Goal: Transaction & Acquisition: Purchase product/service

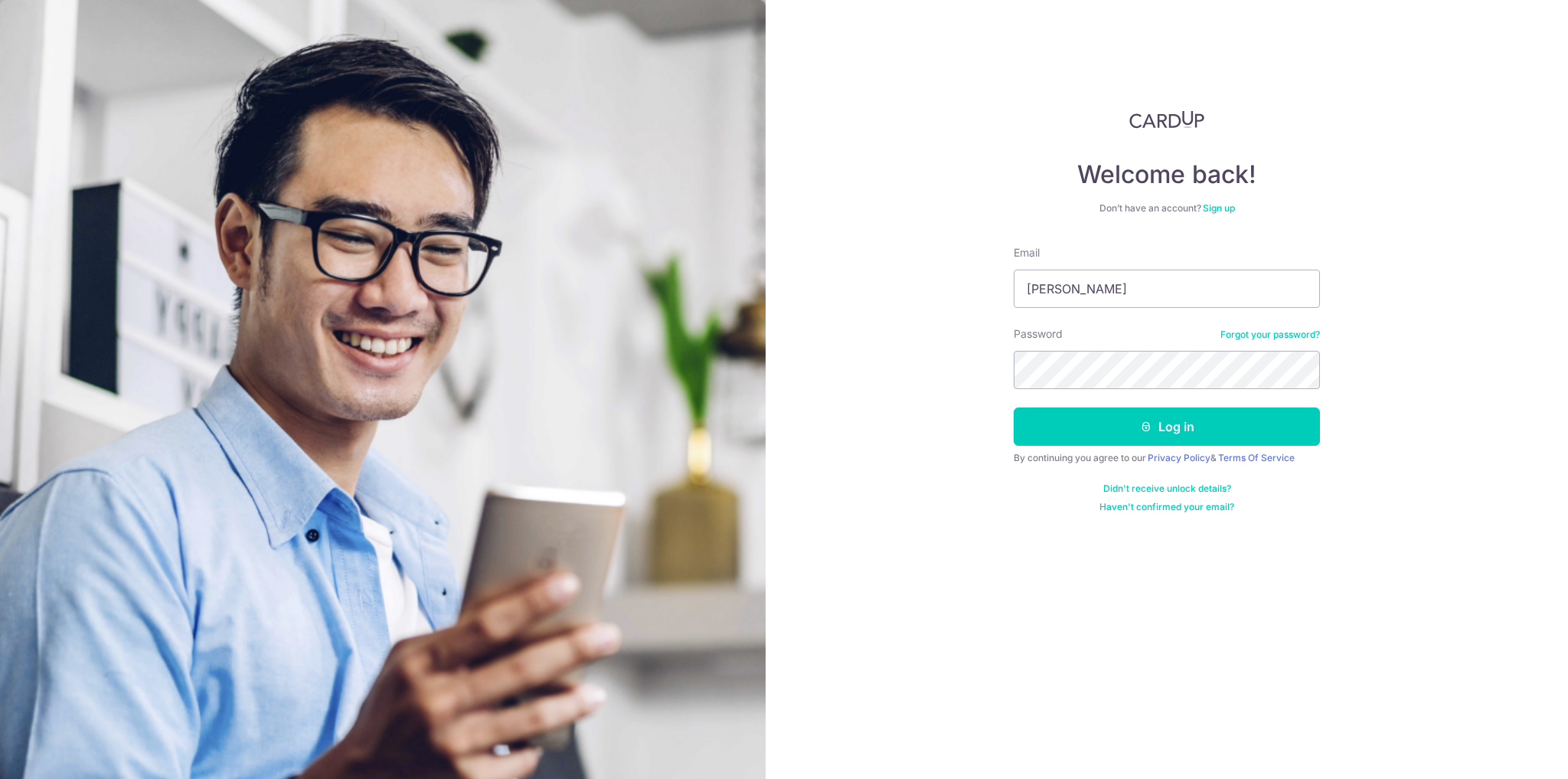
type input "ivanalexistay23@gmail.com"
click at [1014, 408] on button "Log in" at bounding box center [1167, 427] width 306 height 38
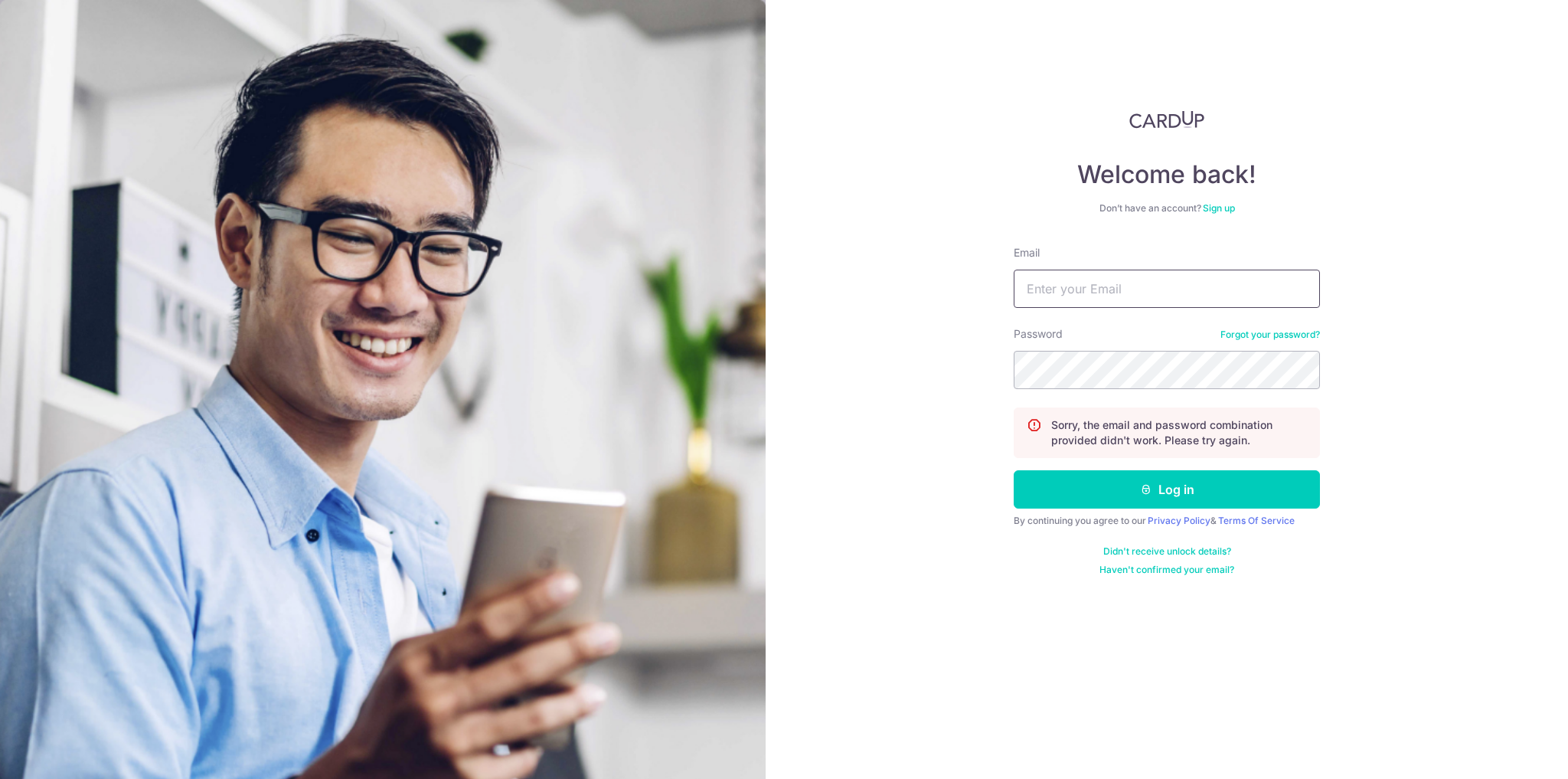
click at [1081, 280] on input "Email" at bounding box center [1167, 289] width 306 height 38
type input "jegitay@hotmail.com"
click at [1014, 470] on button "Log in" at bounding box center [1167, 489] width 306 height 38
click at [1076, 301] on input "Email" at bounding box center [1167, 289] width 306 height 38
type input "jegitay@hotmail.com"
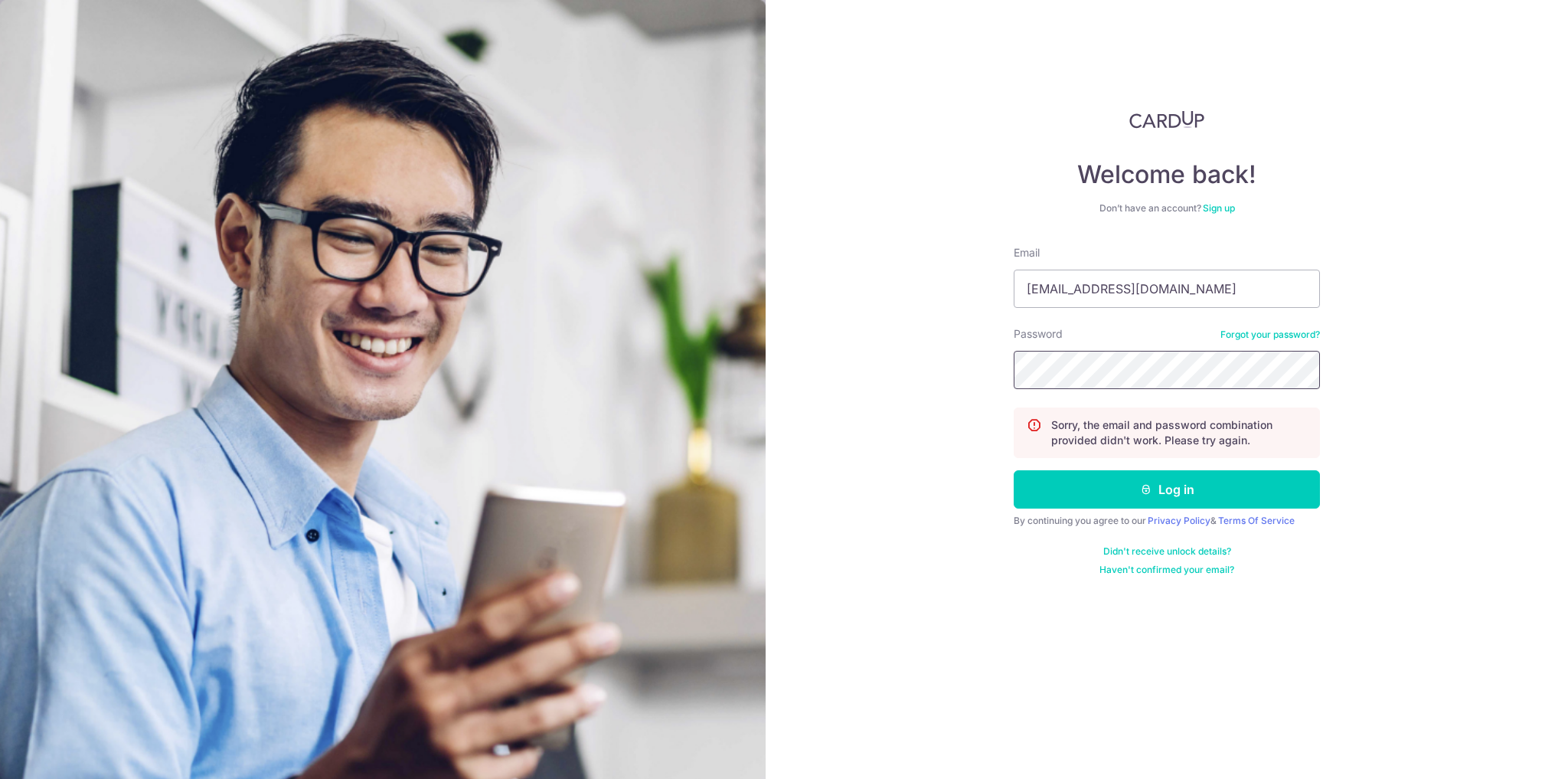
click at [1014, 470] on button "Log in" at bounding box center [1167, 489] width 306 height 38
click at [1268, 335] on link "Forgot your password?" at bounding box center [1270, 335] width 100 height 12
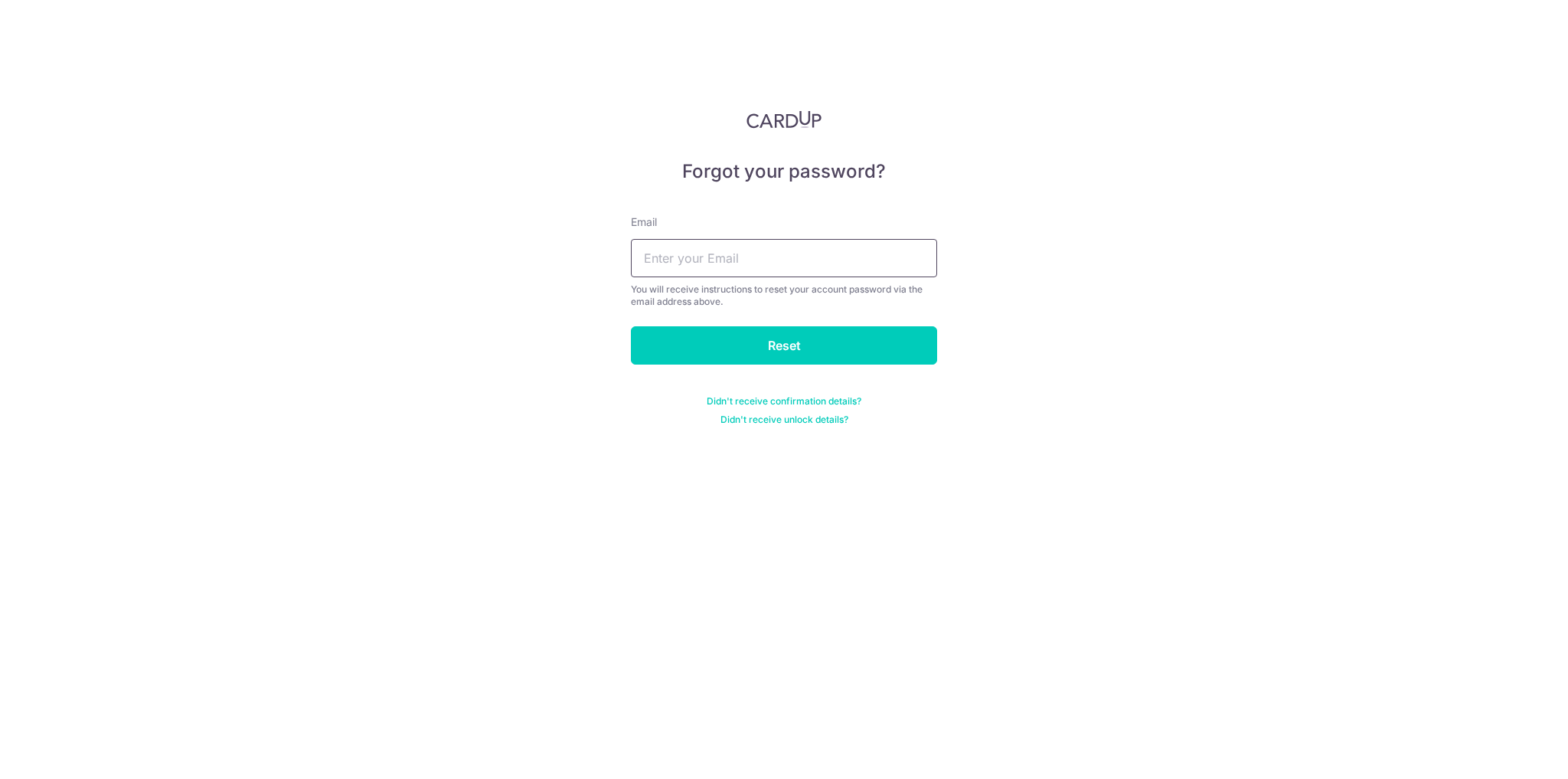
click at [740, 264] on input "text" at bounding box center [784, 258] width 306 height 38
type input "jegitay@hotmail.com"
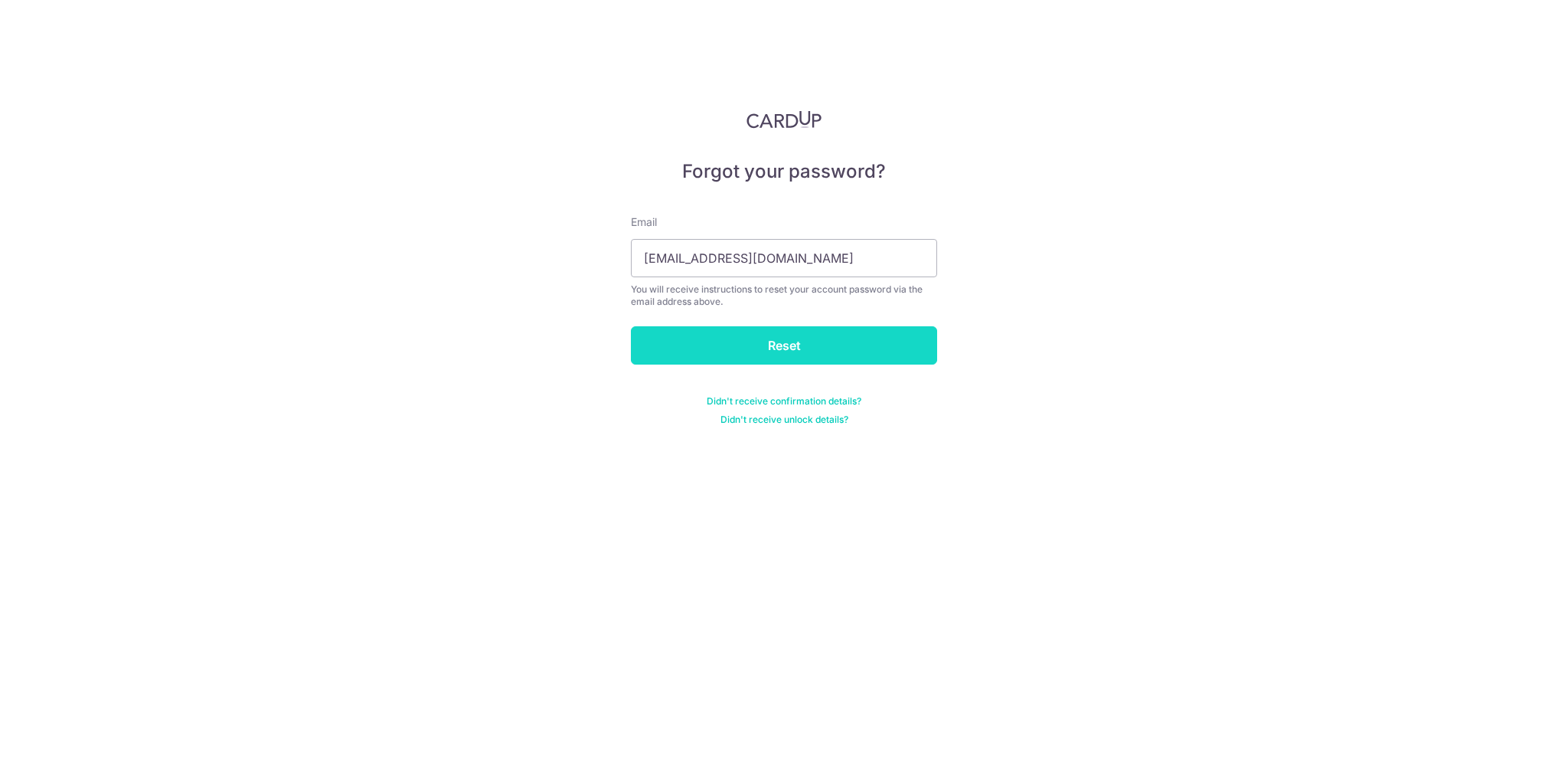
click at [707, 357] on input "Reset" at bounding box center [784, 346] width 306 height 38
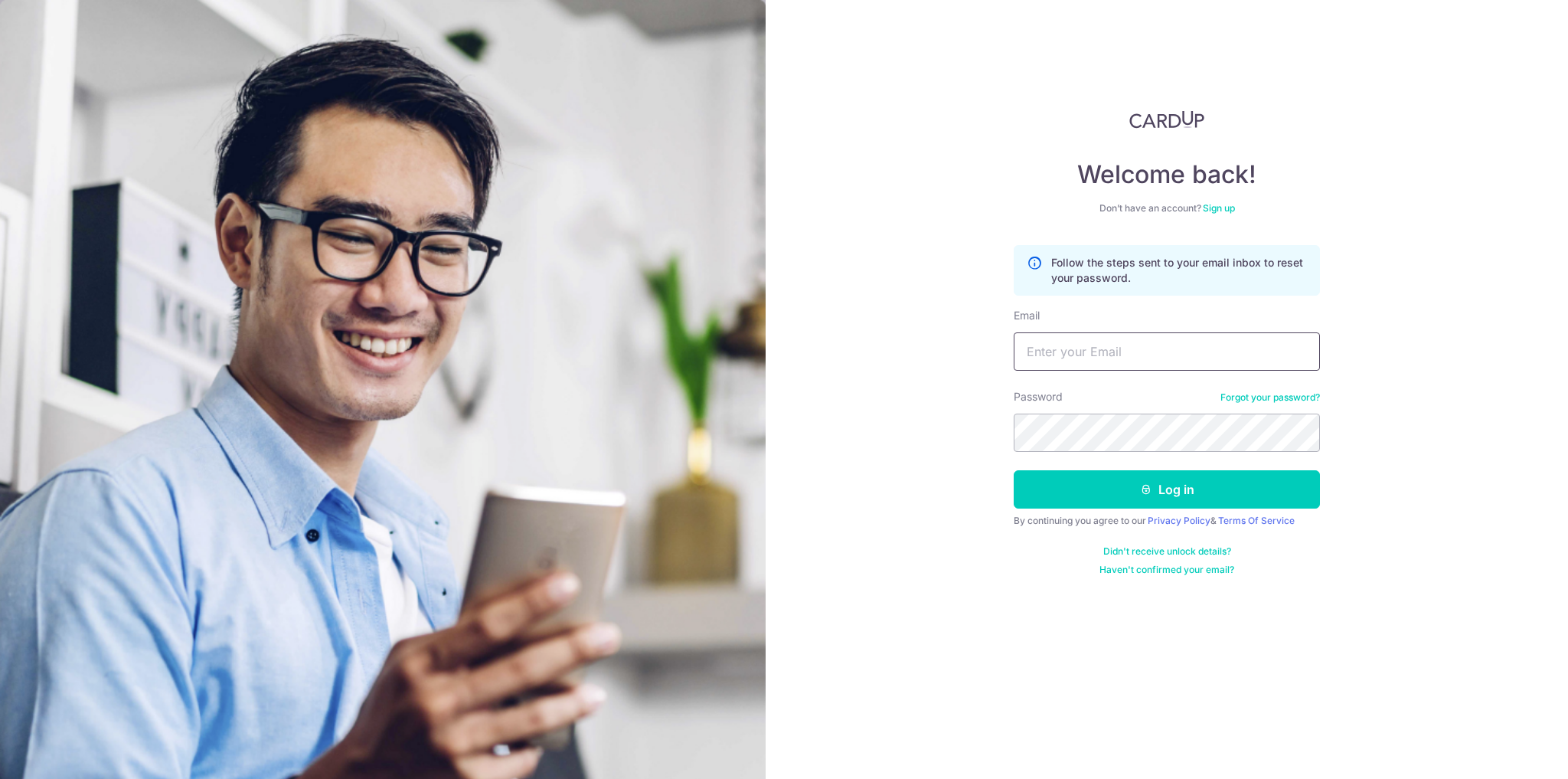
click at [1109, 346] on input "Email" at bounding box center [1167, 352] width 306 height 38
type input "jegitay@hotmail.com"
click at [1072, 485] on button "Log in" at bounding box center [1167, 489] width 306 height 38
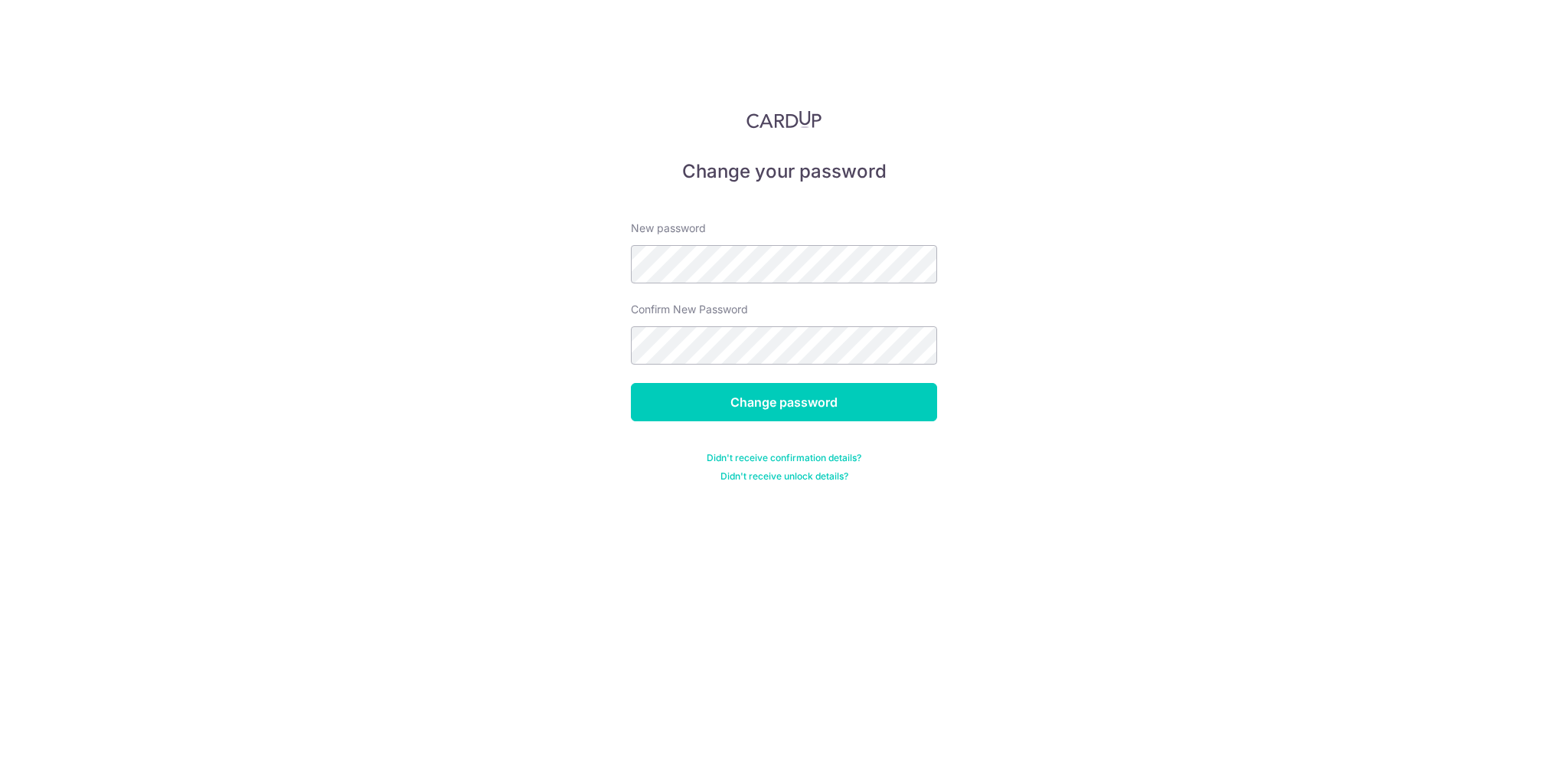
click at [800, 380] on form "New password Confirm New Password Change password Didn't receive confirmation d…" at bounding box center [784, 343] width 306 height 280
click at [796, 395] on input "Change password" at bounding box center [784, 402] width 306 height 38
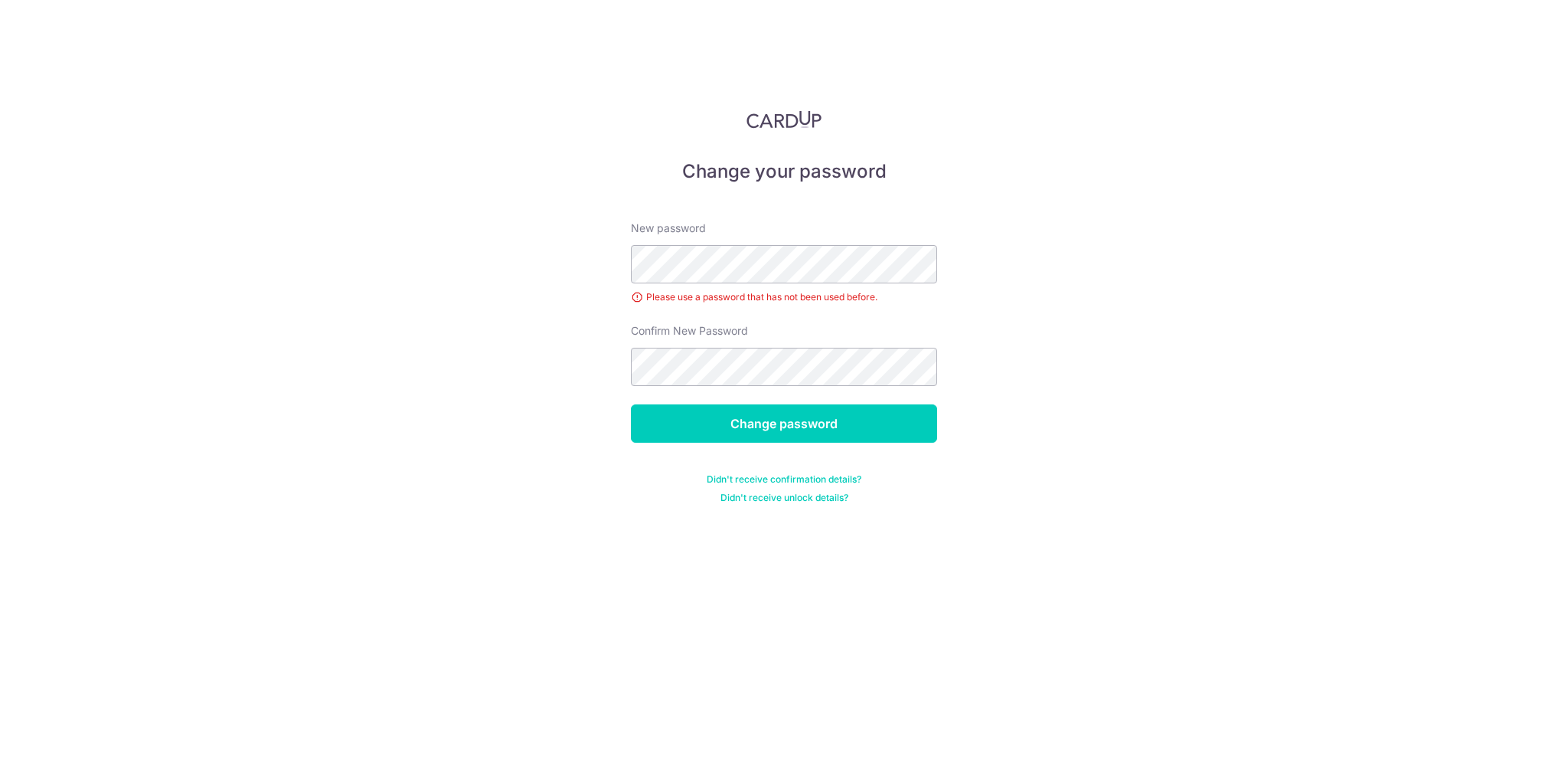
drag, startPoint x: 1109, startPoint y: 152, endPoint x: 1173, endPoint y: 86, distance: 91.9
click at [1109, 152] on div "Change your password New password Please use a password that has not been used …" at bounding box center [784, 390] width 1568 height 779
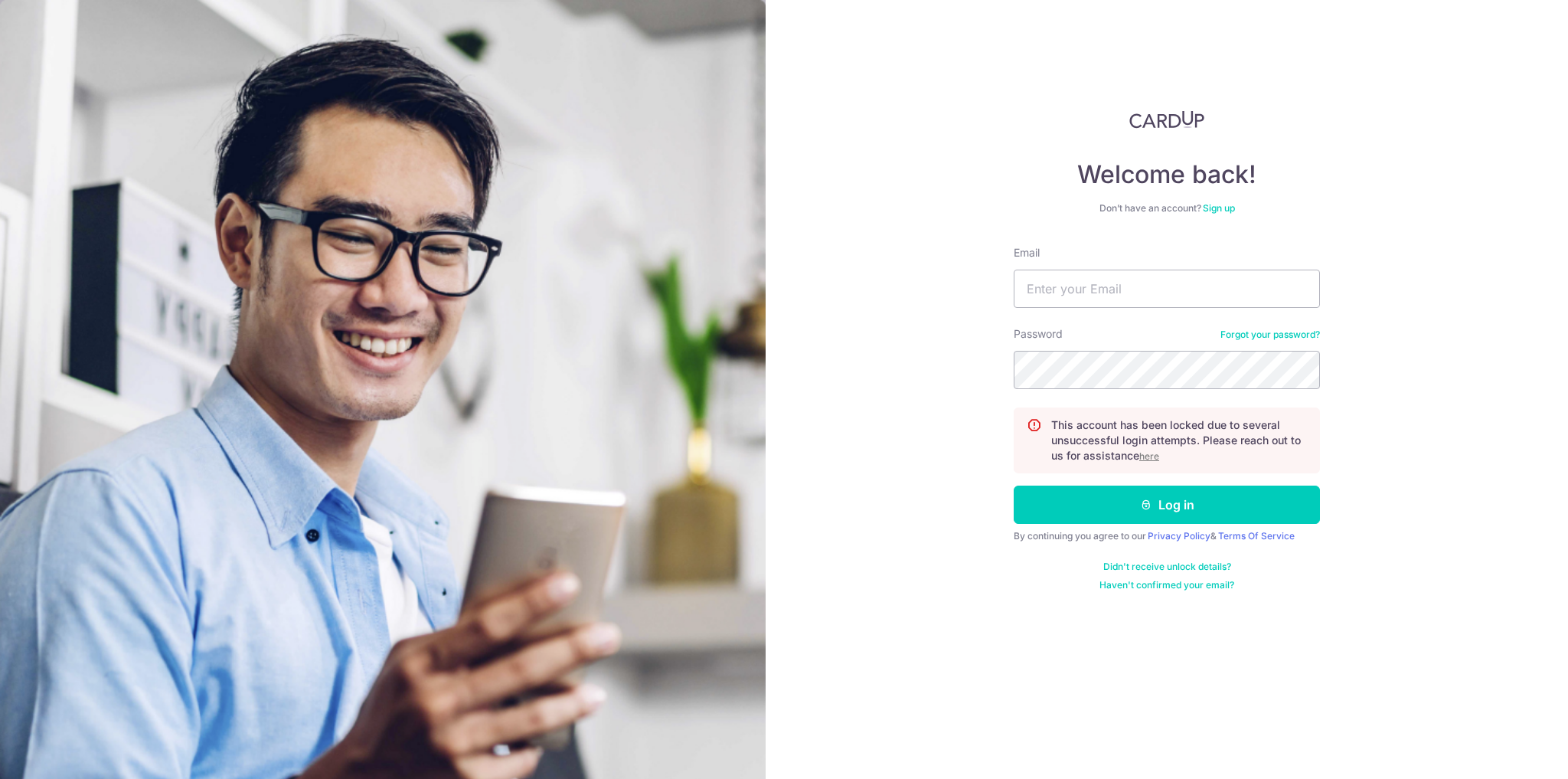
click at [1155, 456] on u "here" at bounding box center [1149, 456] width 20 height 12
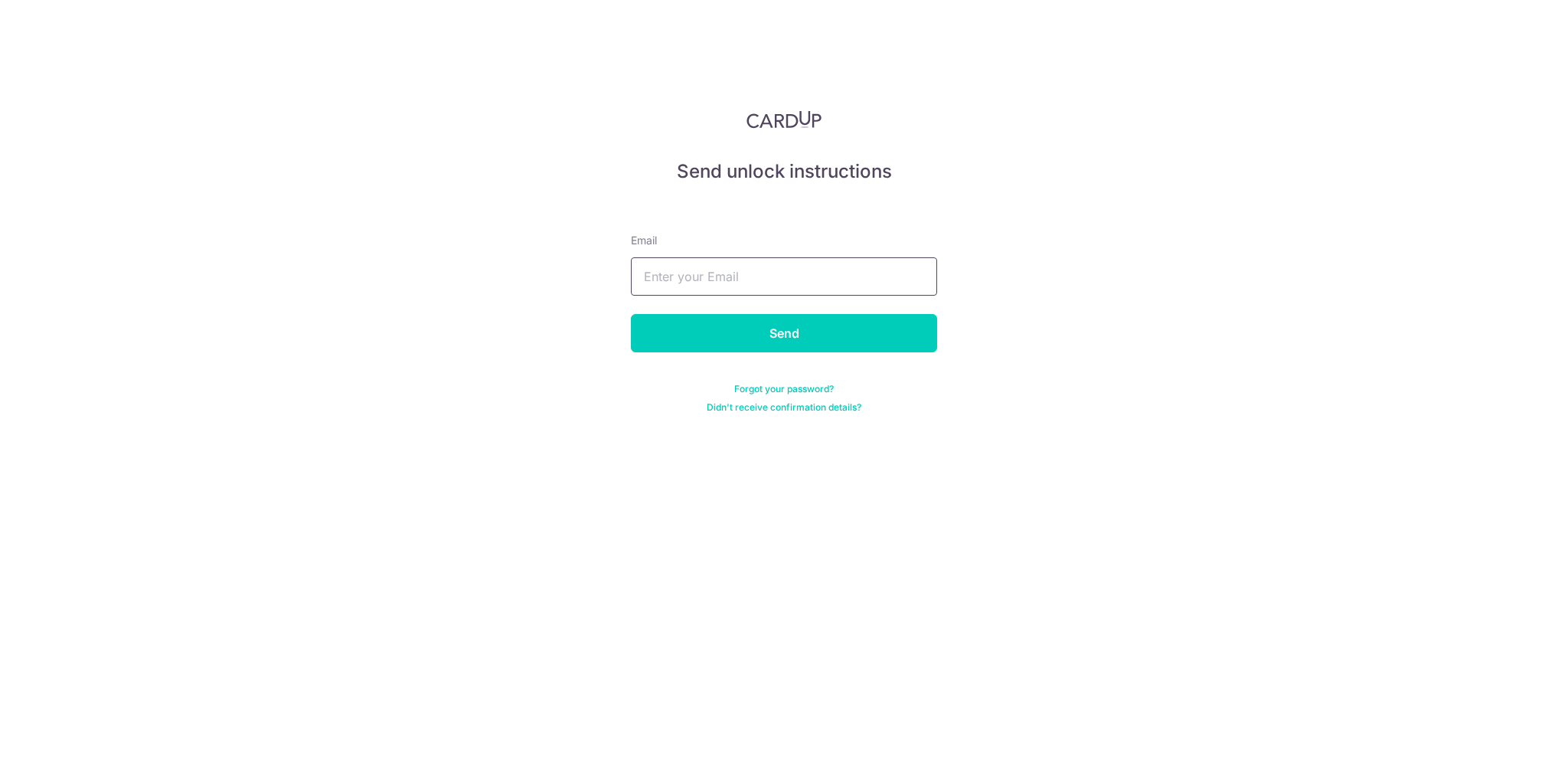
click at [755, 289] on input "text" at bounding box center [784, 277] width 306 height 38
type input "jegitay@hotmail.com"
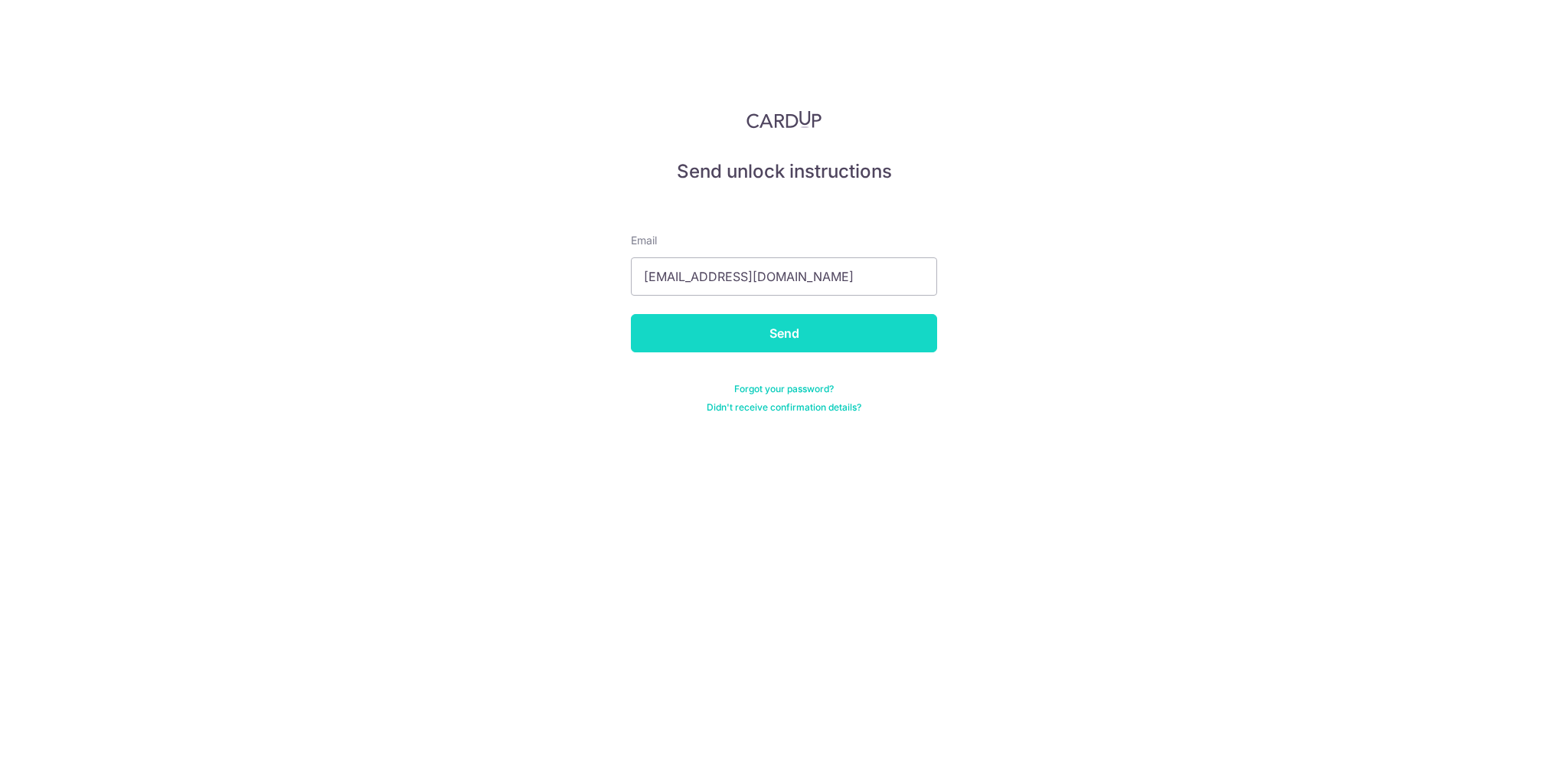
click at [805, 338] on input "Send" at bounding box center [784, 334] width 306 height 38
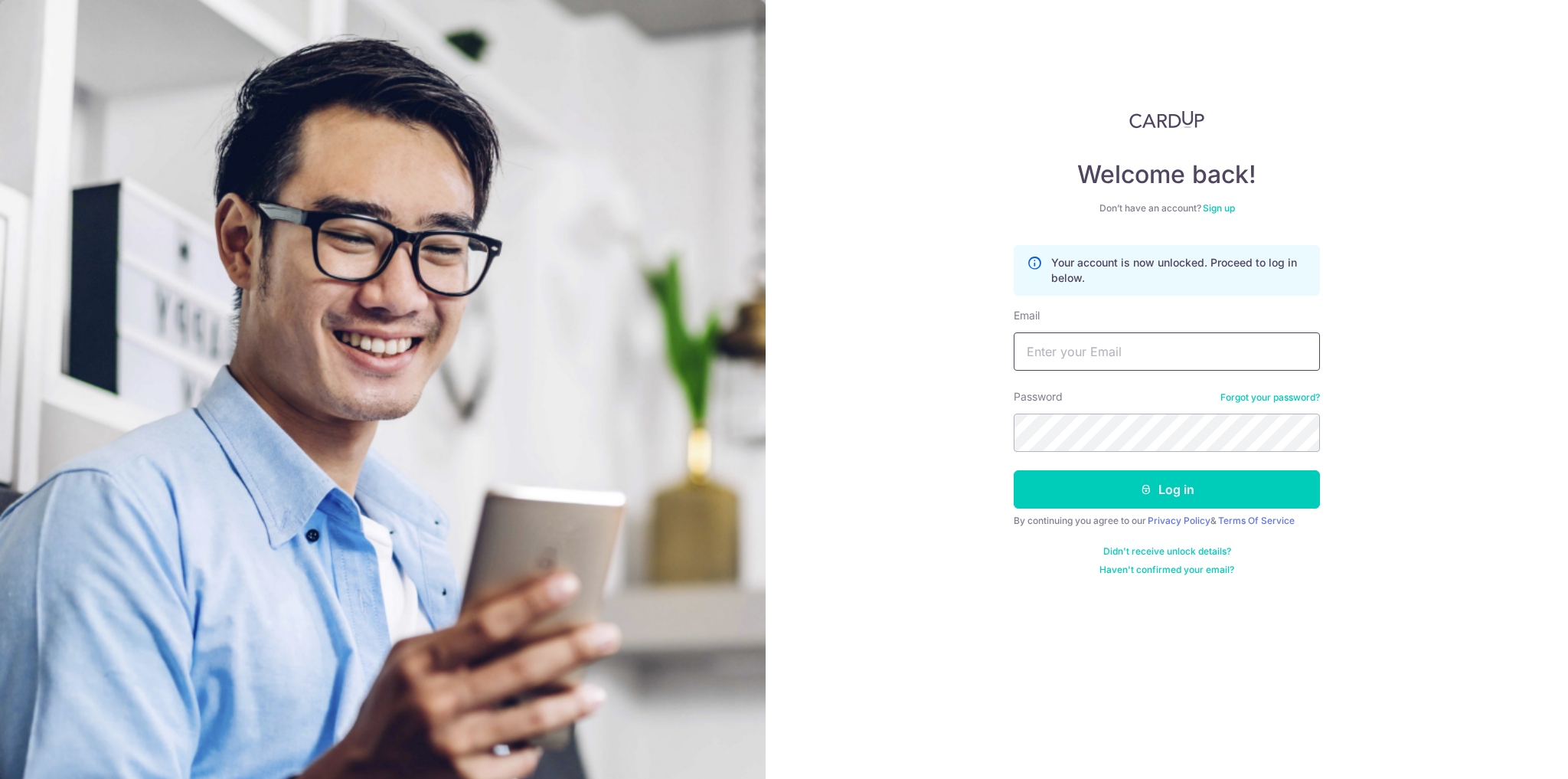
click at [1132, 335] on input "Email" at bounding box center [1167, 352] width 306 height 38
type input "jegitay@hotmail.com"
click at [1087, 471] on button "Log in" at bounding box center [1167, 489] width 306 height 38
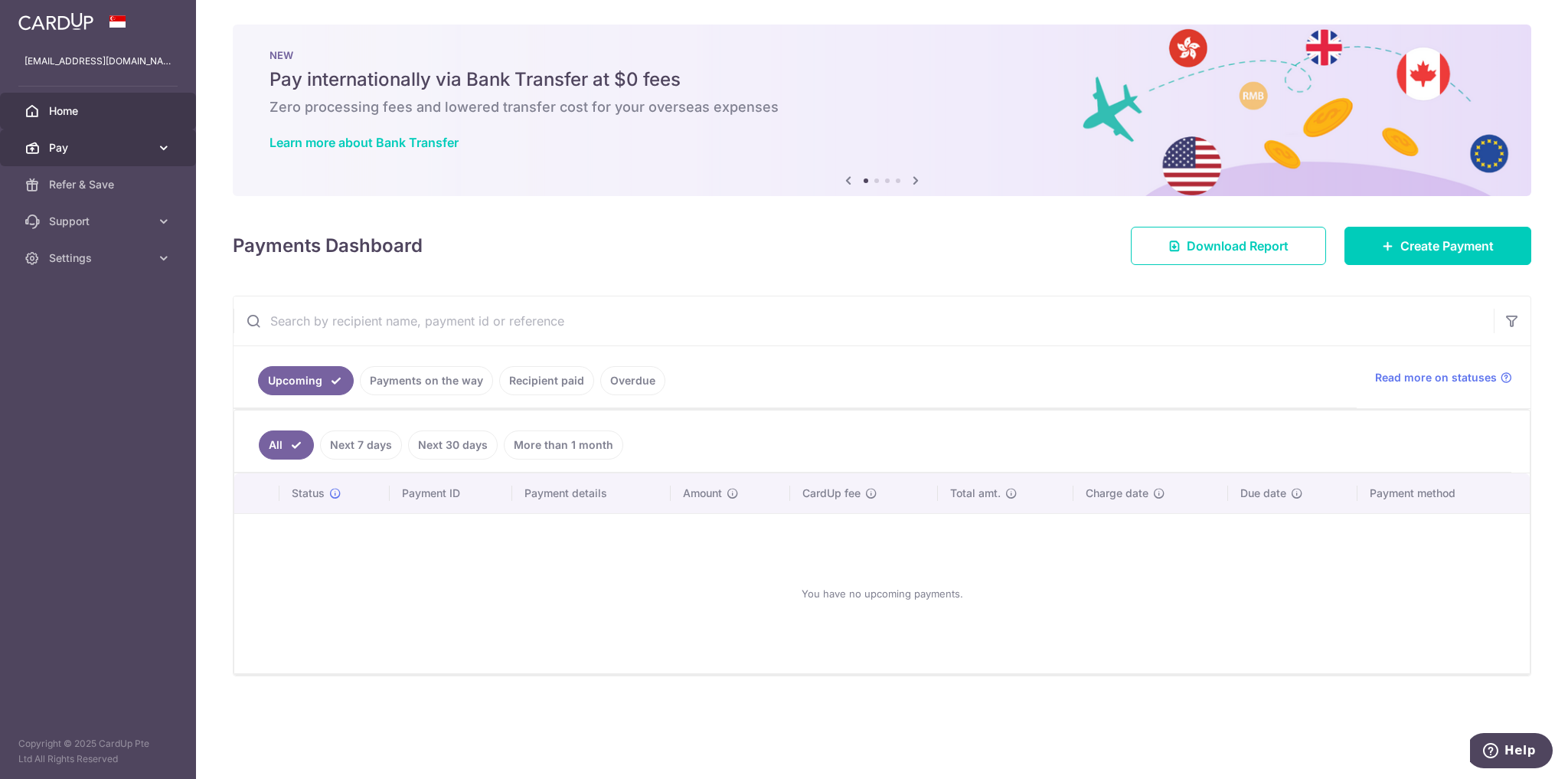
click at [93, 153] on span "Pay" at bounding box center [100, 148] width 101 height 16
click at [70, 187] on span "Payments" at bounding box center [100, 184] width 101 height 16
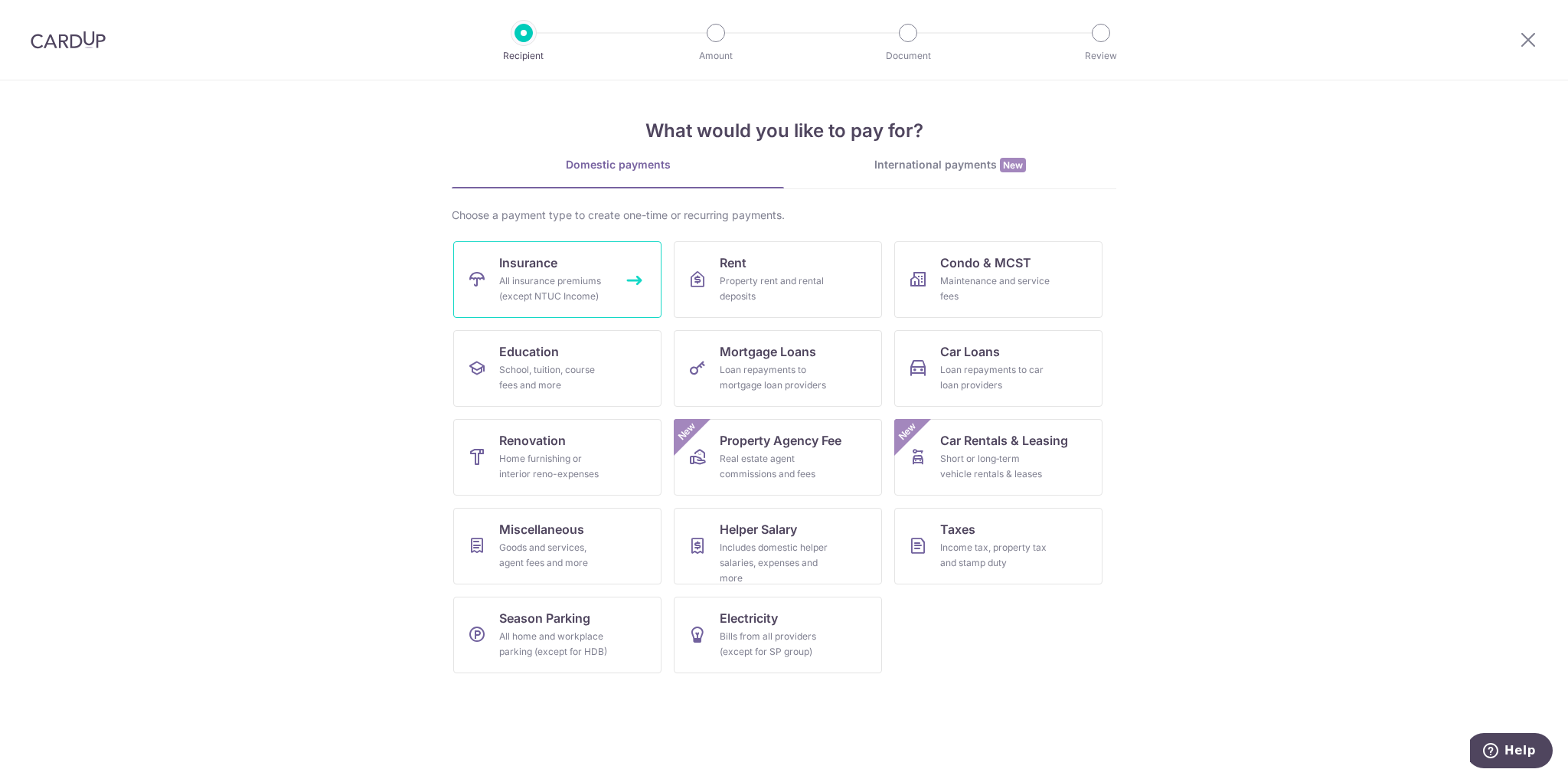
click at [626, 272] on link "Insurance All insurance premiums (except NTUC Income)" at bounding box center [557, 280] width 208 height 77
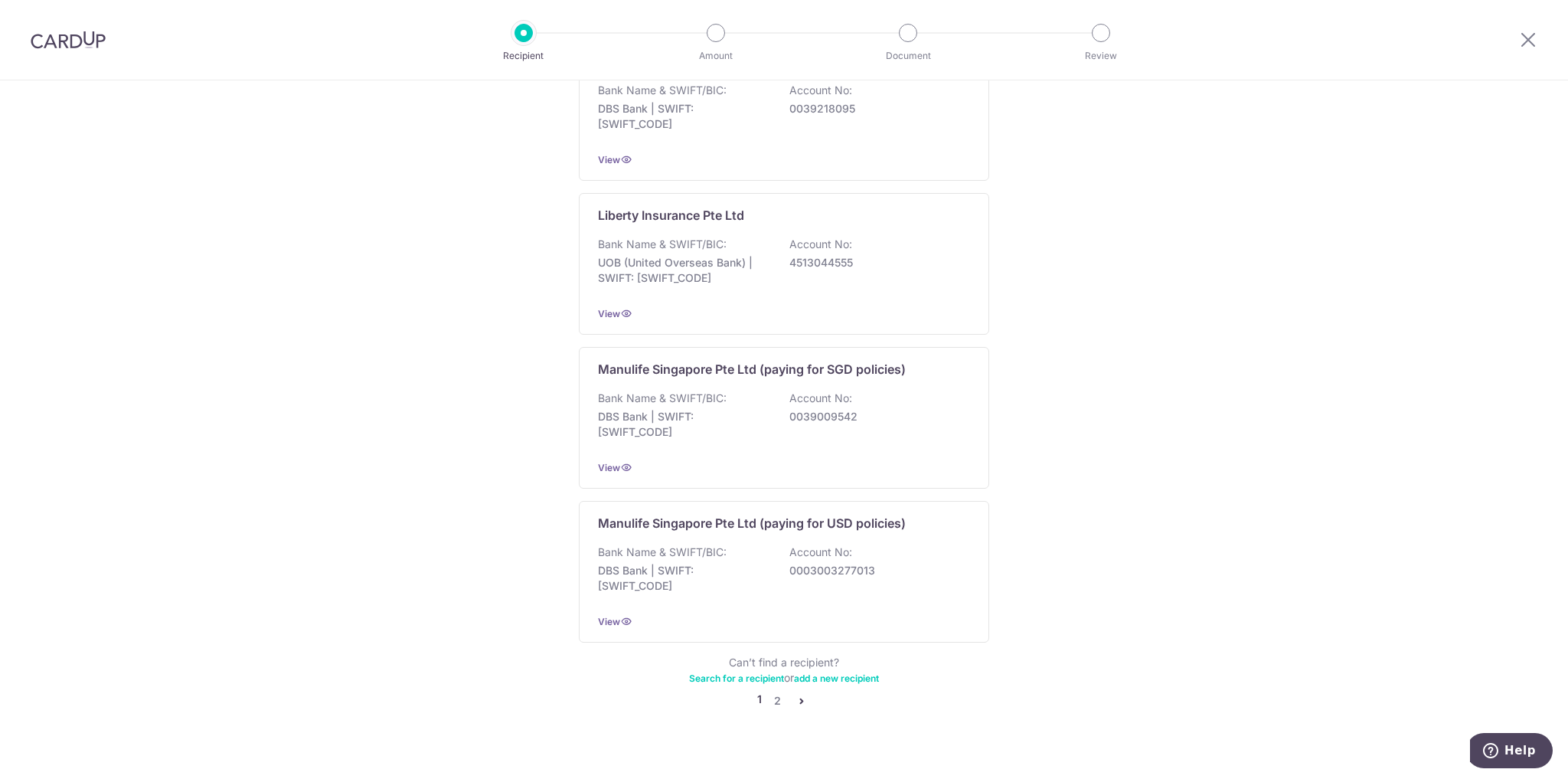
scroll to position [1309, 0]
click at [774, 690] on link "2" at bounding box center [778, 699] width 18 height 18
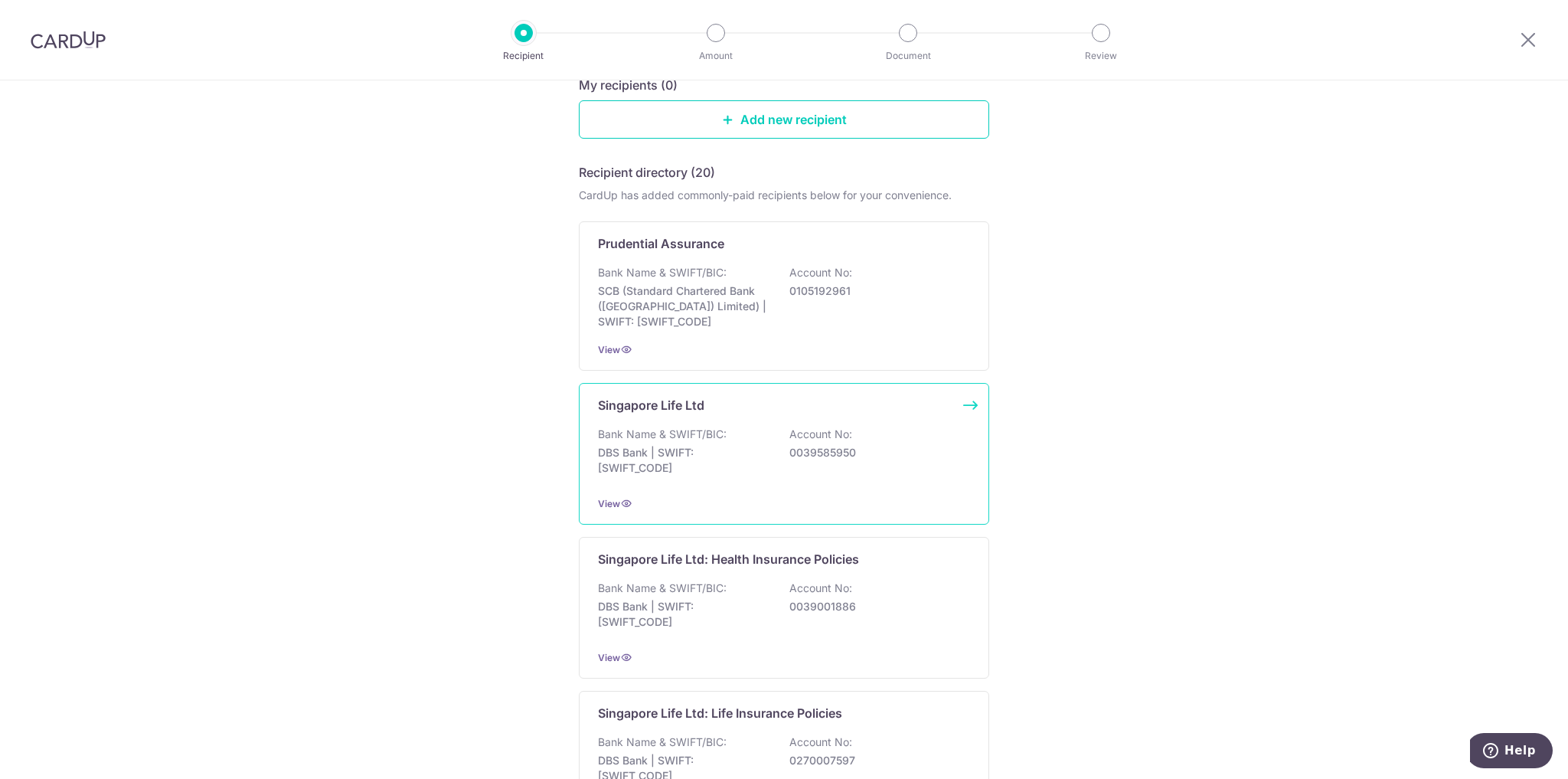
scroll to position [184, 0]
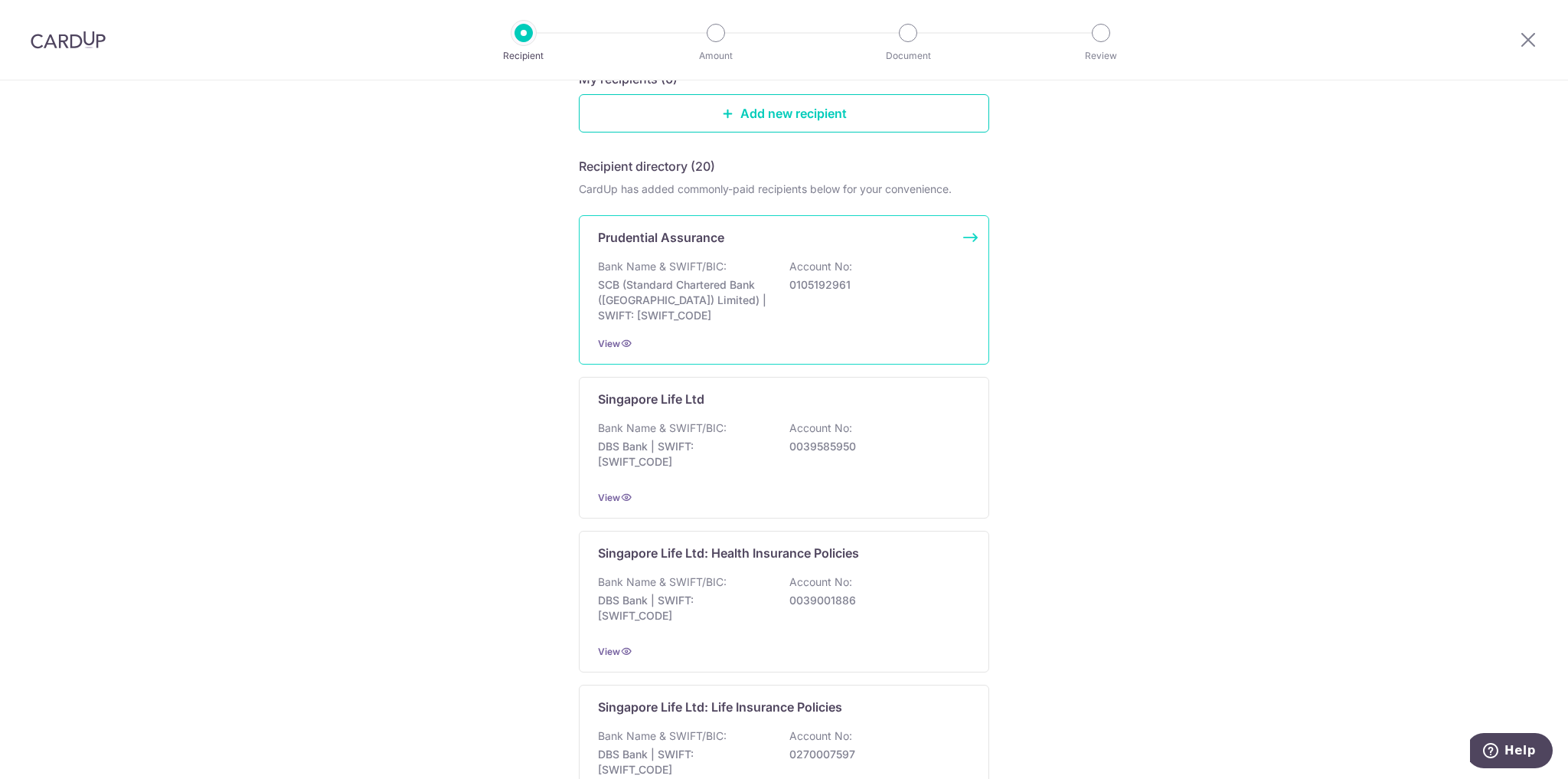
click at [747, 313] on p "SCB (Standard Chartered Bank (Singapore) Limited) | SWIFT: SCBLSG22XXX" at bounding box center [683, 301] width 171 height 46
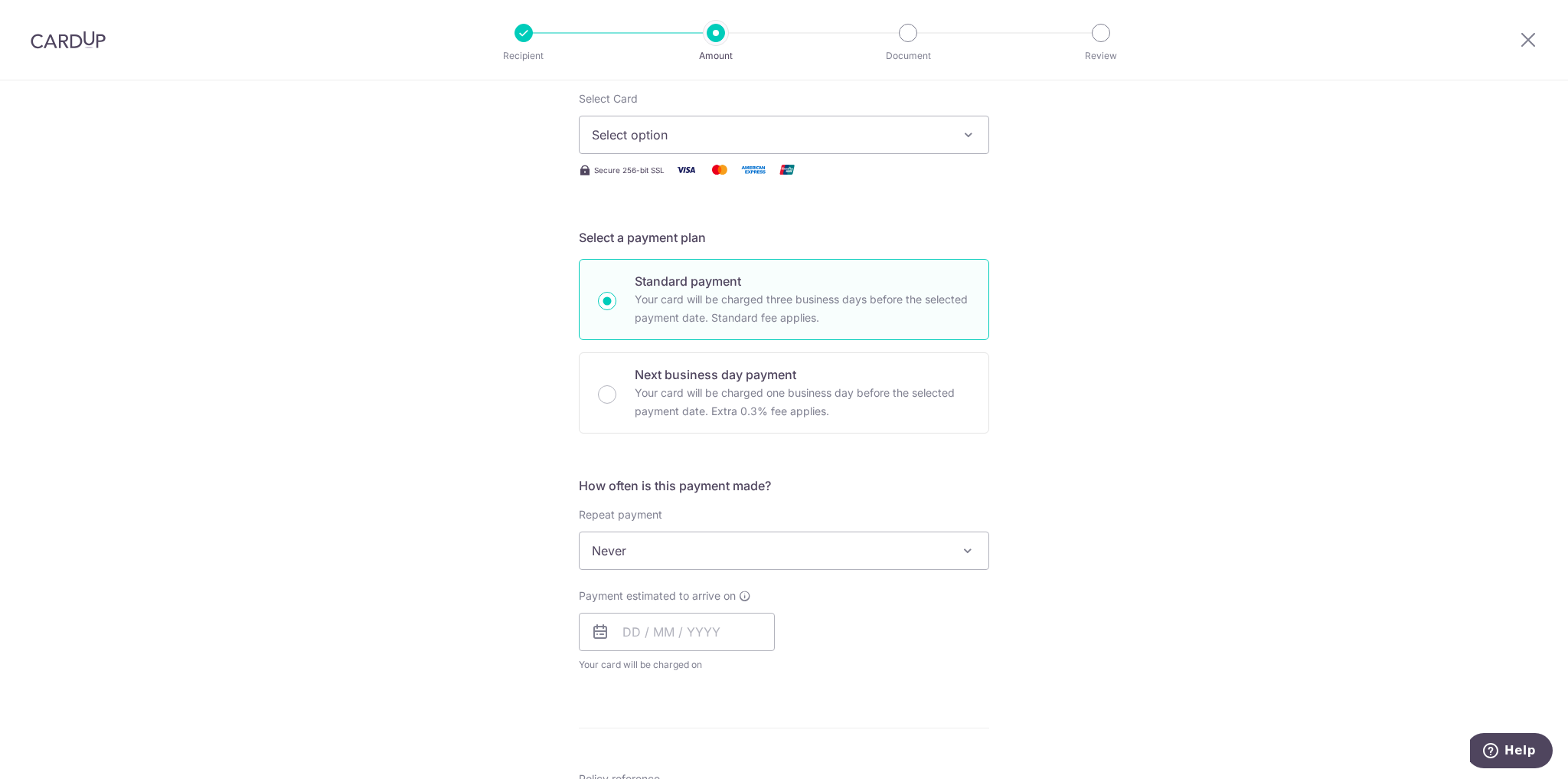
scroll to position [195, 0]
